Goal: Task Accomplishment & Management: Manage account settings

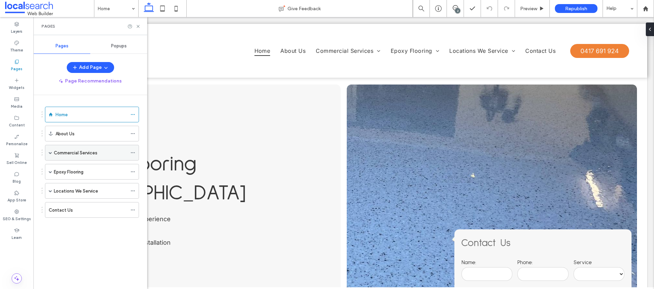
click at [54, 158] on div "Commercial Services" at bounding box center [90, 152] width 73 height 15
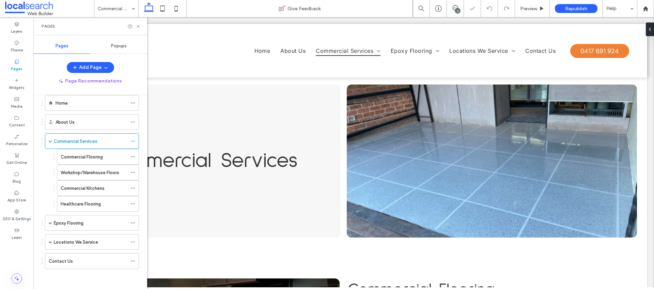
scroll to position [12, 0]
click at [62, 222] on label "Epoxy Flooring" at bounding box center [69, 223] width 30 height 12
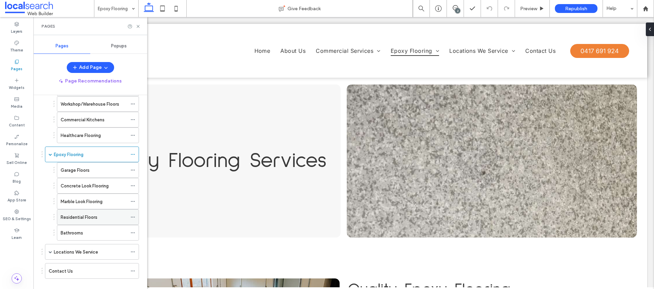
scroll to position [82, 0]
click at [54, 252] on label "Locations We Service" at bounding box center [76, 250] width 44 height 12
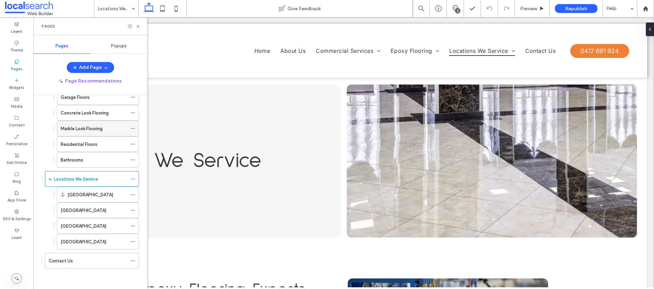
click at [131, 126] on icon at bounding box center [132, 128] width 5 height 5
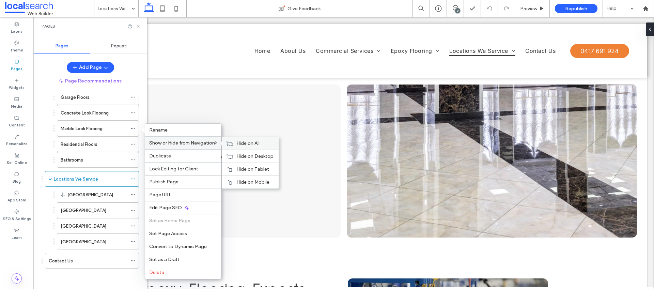
click at [239, 145] on span "Hide on All" at bounding box center [247, 143] width 23 height 6
click at [139, 28] on icon at bounding box center [138, 26] width 5 height 5
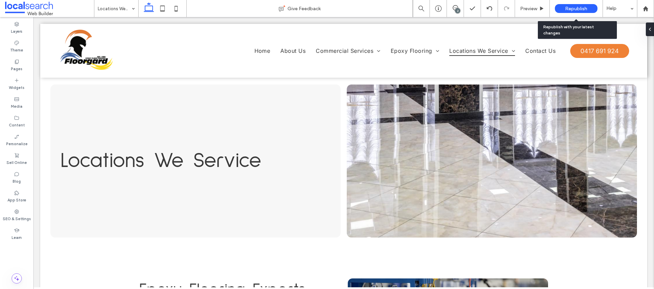
click at [564, 5] on div "Republish" at bounding box center [576, 8] width 43 height 9
